Goal: Task Accomplishment & Management: Manage account settings

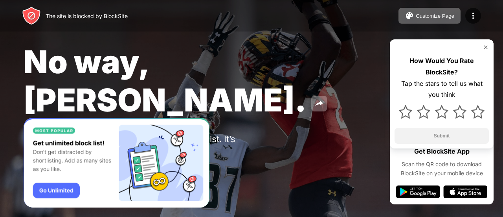
drag, startPoint x: 286, startPoint y: 68, endPoint x: 268, endPoint y: 107, distance: 42.8
click at [268, 107] on div "No way, Jose. You put student.naviance.com in your Block Sites list. It’s proba…" at bounding box center [251, 110] width 503 height 220
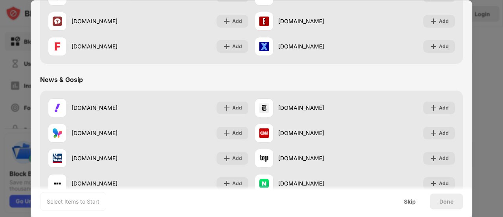
scroll to position [431, 0]
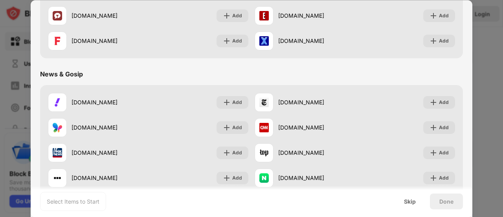
click at [495, 100] on div at bounding box center [251, 108] width 503 height 217
click at [422, 206] on div "Skip" at bounding box center [410, 201] width 31 height 16
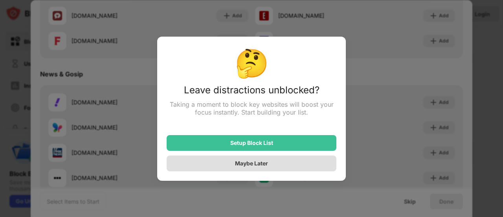
click at [311, 165] on div "Maybe Later" at bounding box center [252, 163] width 170 height 16
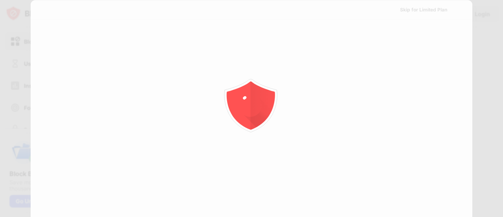
scroll to position [0, 0]
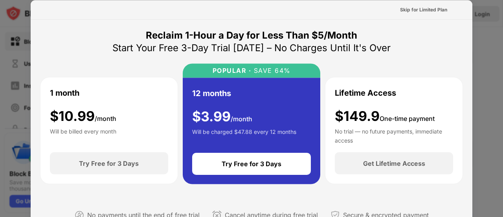
click at [489, 34] on div at bounding box center [251, 108] width 503 height 217
click at [424, 14] on div "Skip for Limited Plan" at bounding box center [424, 9] width 60 height 13
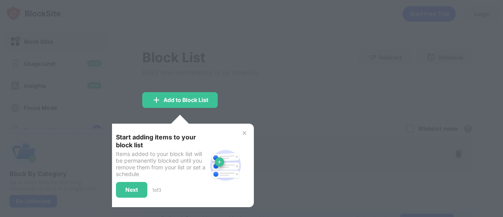
click at [244, 135] on img at bounding box center [244, 133] width 6 height 6
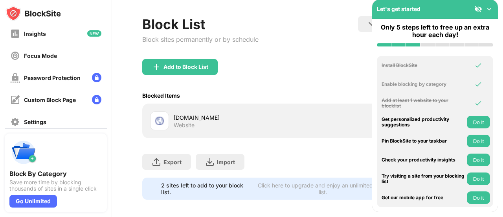
scroll to position [33, 0]
click at [292, 114] on div "[DOMAIN_NAME]" at bounding box center [241, 117] width 134 height 8
click at [265, 111] on div "[DOMAIN_NAME] Website" at bounding box center [229, 120] width 158 height 19
click at [488, 11] on img at bounding box center [490, 9] width 8 height 8
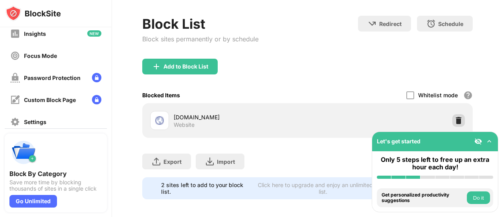
click at [455, 121] on img at bounding box center [459, 120] width 8 height 8
